Goal: Task Accomplishment & Management: Use online tool/utility

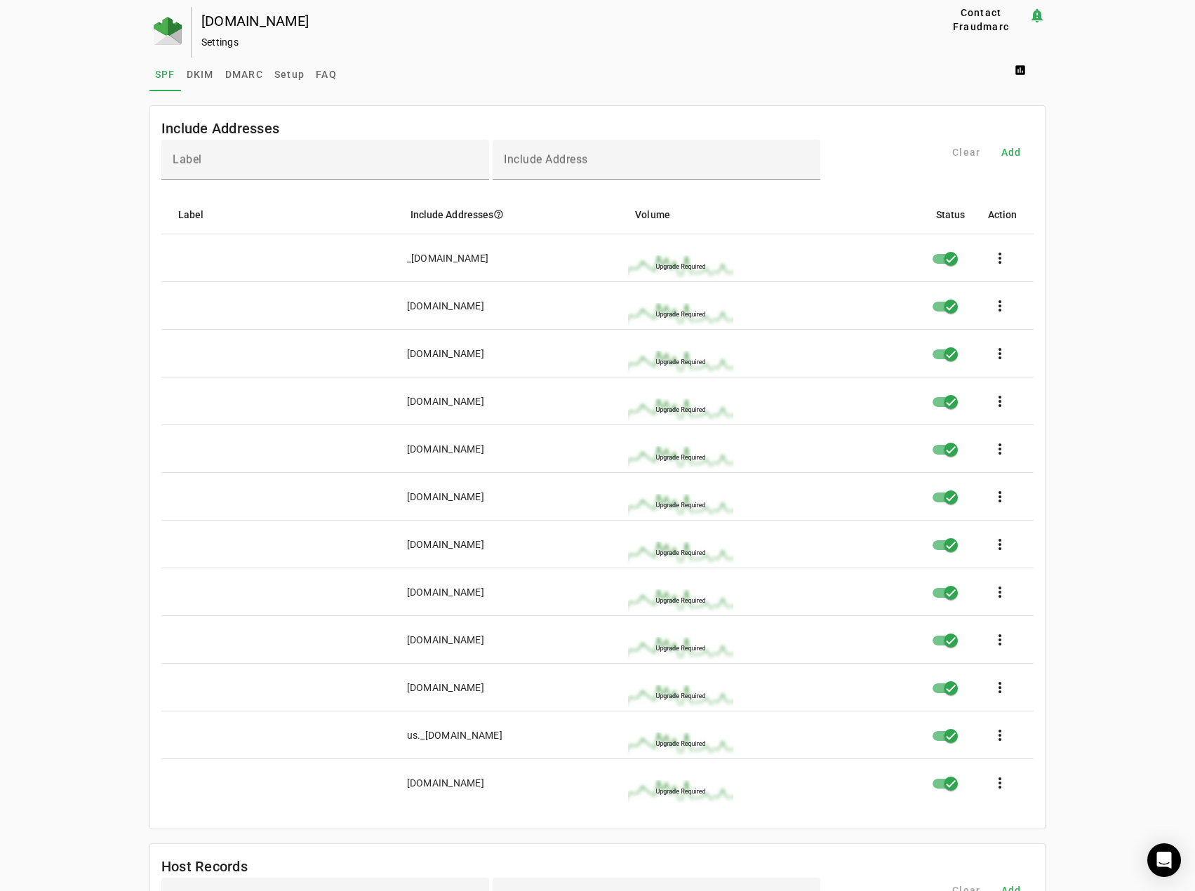
drag, startPoint x: 563, startPoint y: 307, endPoint x: 387, endPoint y: 302, distance: 175.5
click at [387, 302] on mat-row "[DOMAIN_NAME] more_vert" at bounding box center [597, 306] width 872 height 48
copy div "[DOMAIN_NAME]"
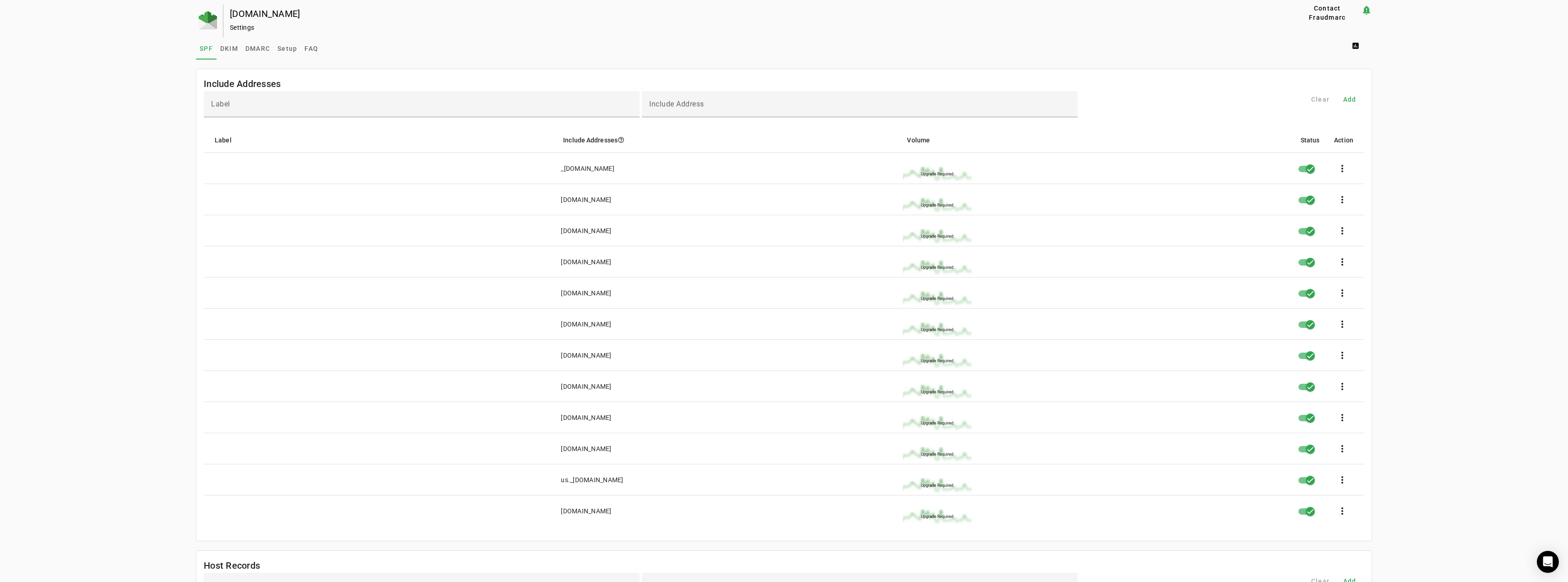
copy div "[DOMAIN_NAME]"
click at [779, 199] on span at bounding box center [1342, 200] width 22 height 22
click at [779, 176] on div at bounding box center [784, 291] width 1568 height 582
